Goal: Information Seeking & Learning: Learn about a topic

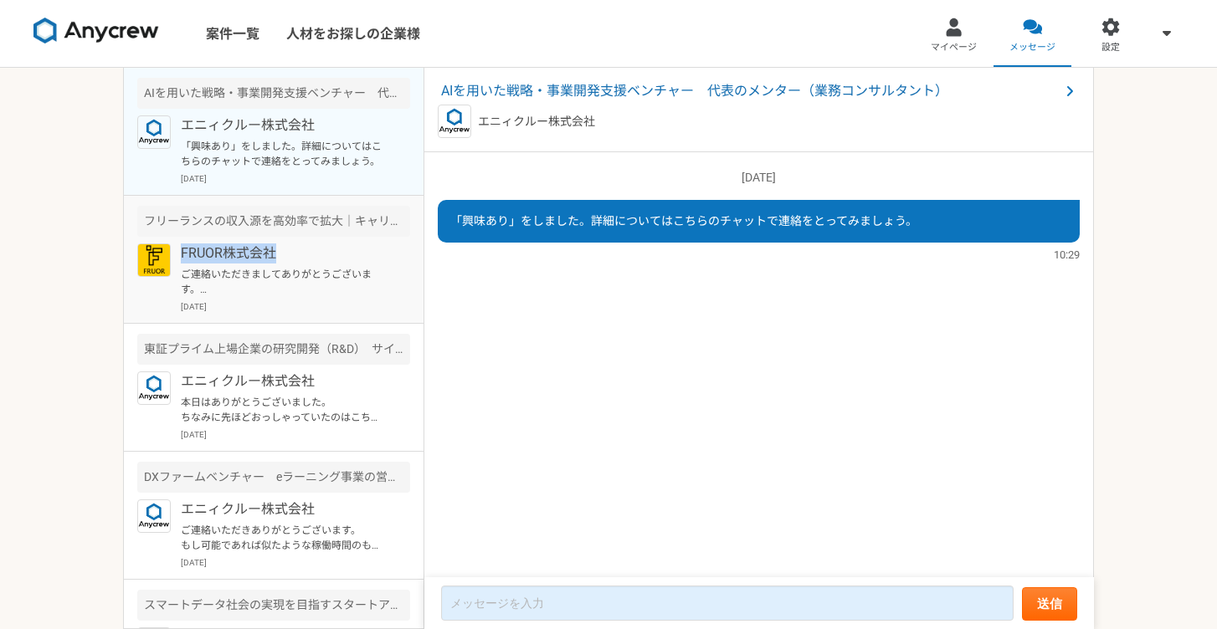
drag, startPoint x: 284, startPoint y: 252, endPoint x: 180, endPoint y: 248, distance: 104.6
click at [181, 248] on p "FRUOR株式会社" at bounding box center [284, 253] width 207 height 20
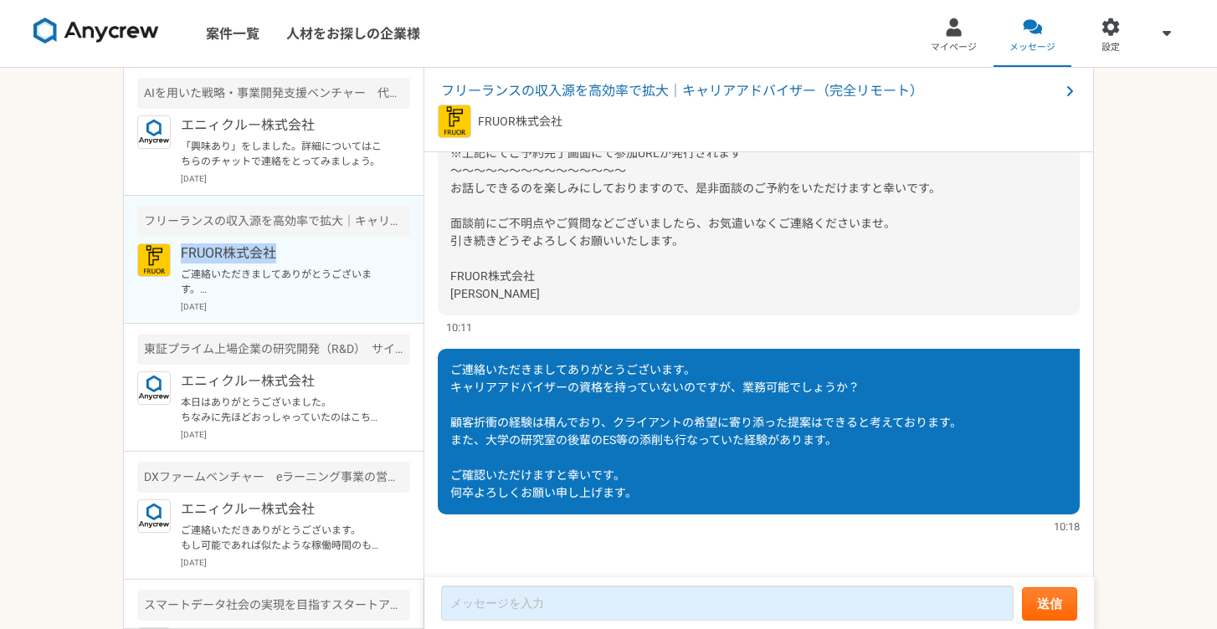
scroll to position [332, 0]
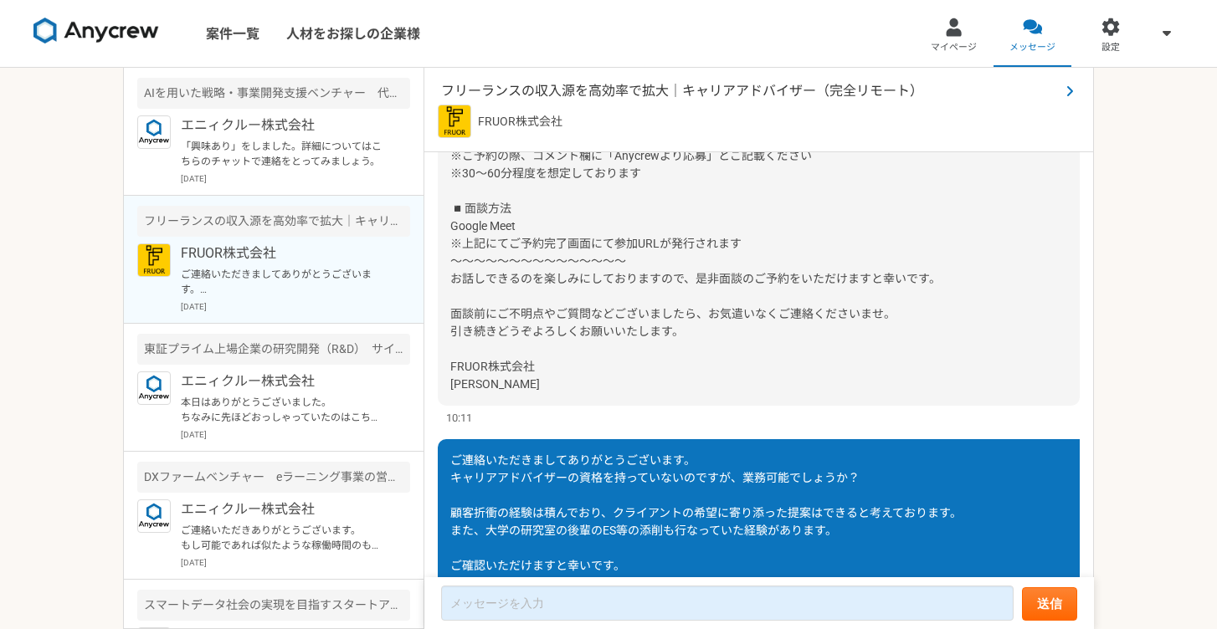
click at [558, 98] on span "フリーランスの収入源を高効率で拡大｜キャリアアドバイザー（完全リモート）" at bounding box center [750, 91] width 618 height 20
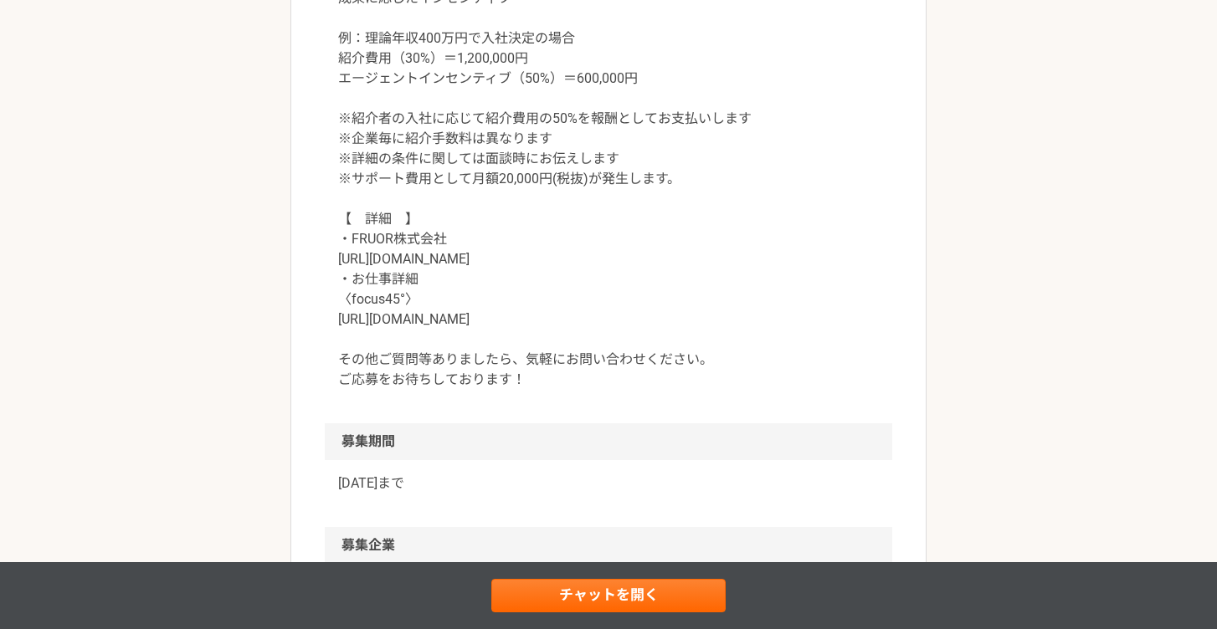
scroll to position [1757, 0]
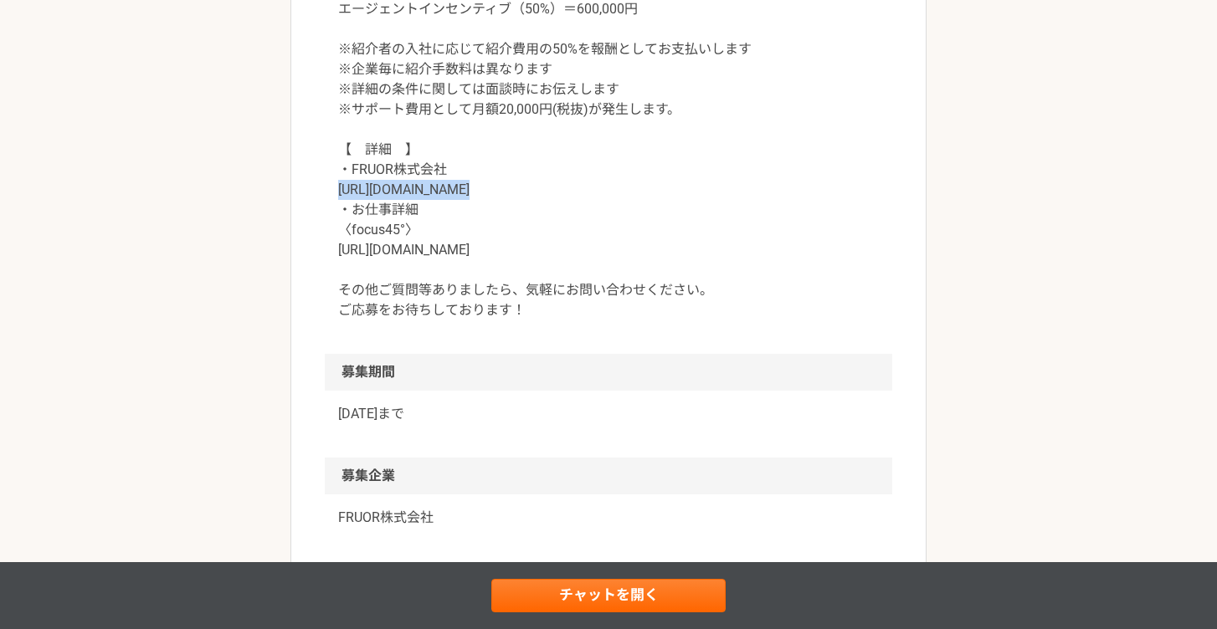
drag, startPoint x: 341, startPoint y: 190, endPoint x: 464, endPoint y: 192, distance: 123.0
click at [464, 192] on p "【　契約金額　】 成果に応じたインセンティブ 例：理論年収400万円で入社決定の場合 紹介費用（30%）＝1,200,000円 エージェントインセンティブ（5…" at bounding box center [608, 110] width 540 height 422
copy p "[URL][DOMAIN_NAME]"
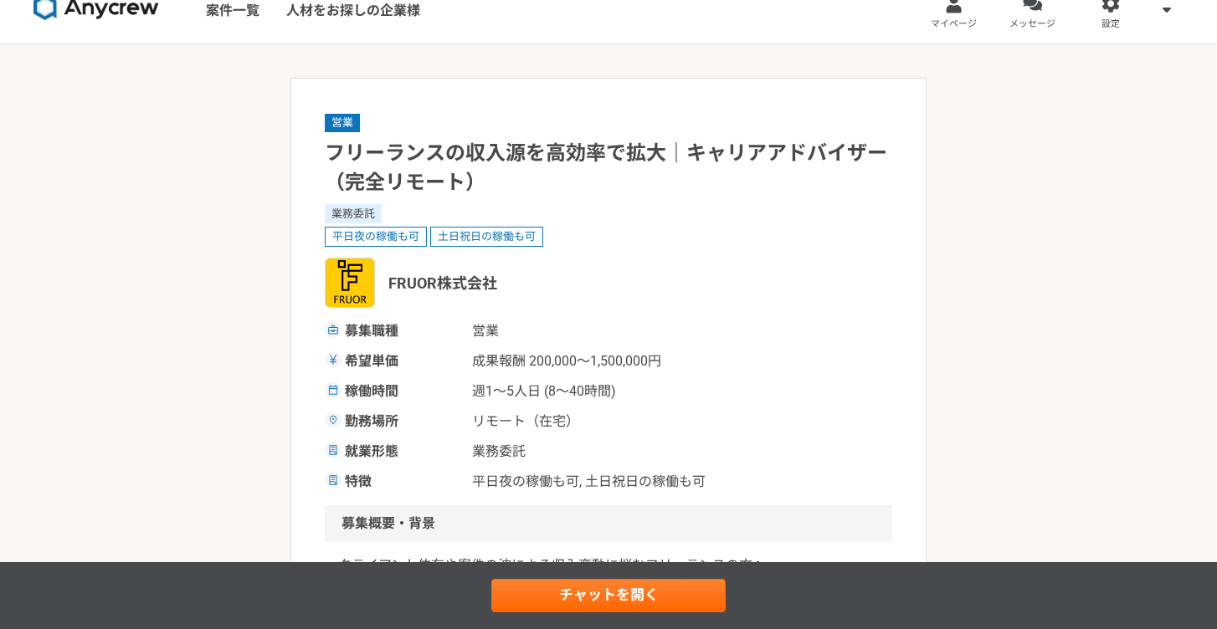
scroll to position [0, 0]
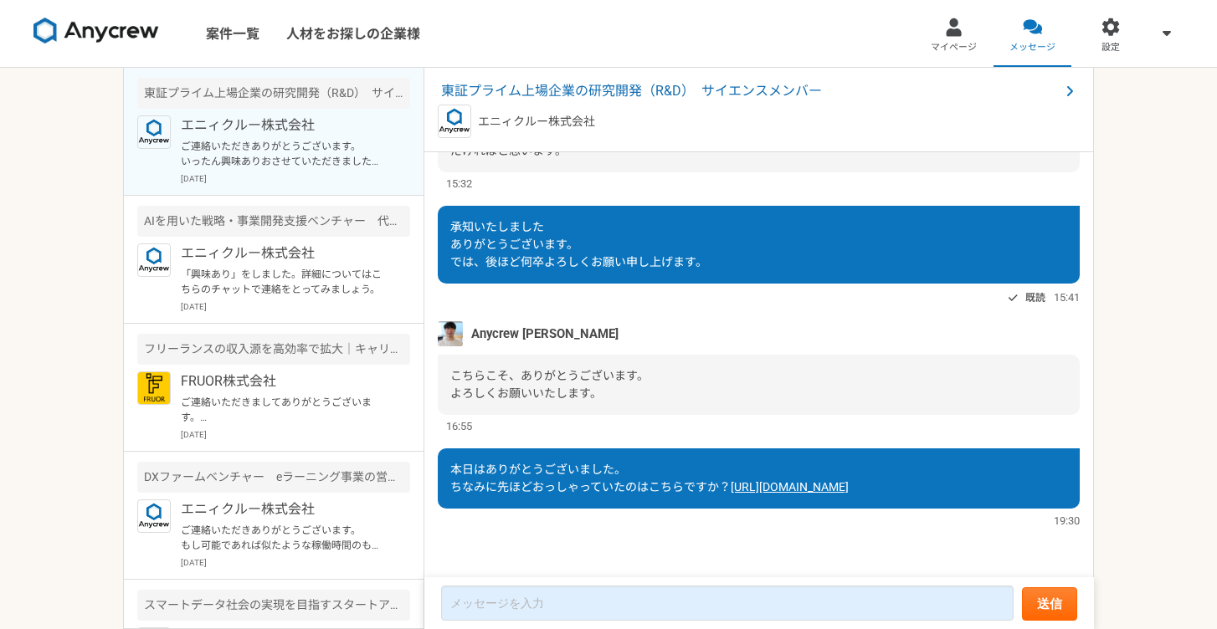
scroll to position [1420, 0]
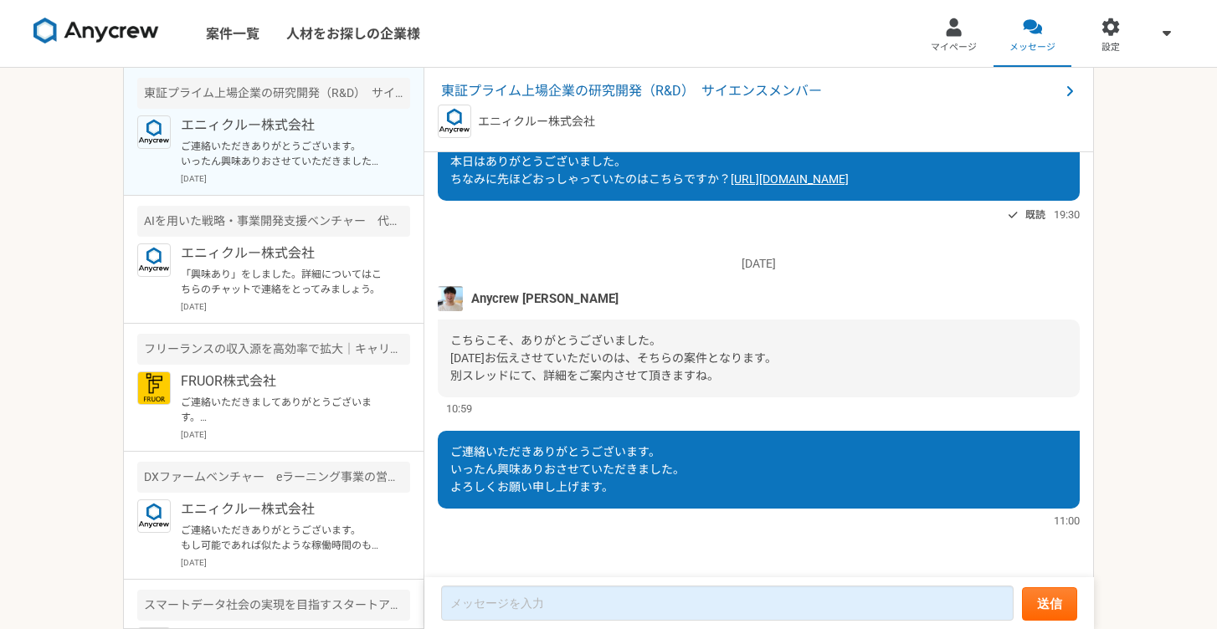
scroll to position [1507, 0]
